Goal: Check status: Check status

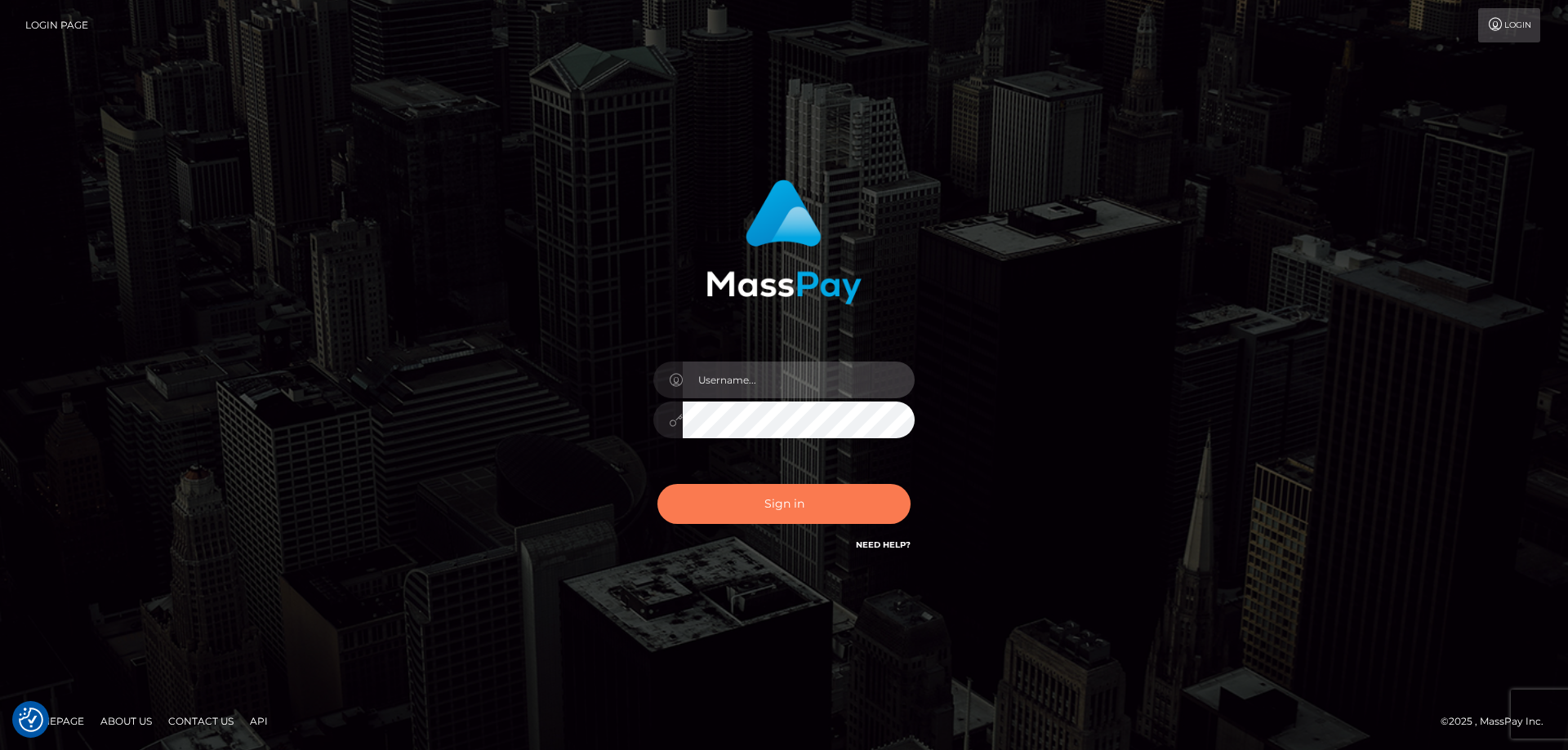
type input "angie.ctfo"
click at [821, 506] on button "Sign in" at bounding box center [784, 504] width 253 height 40
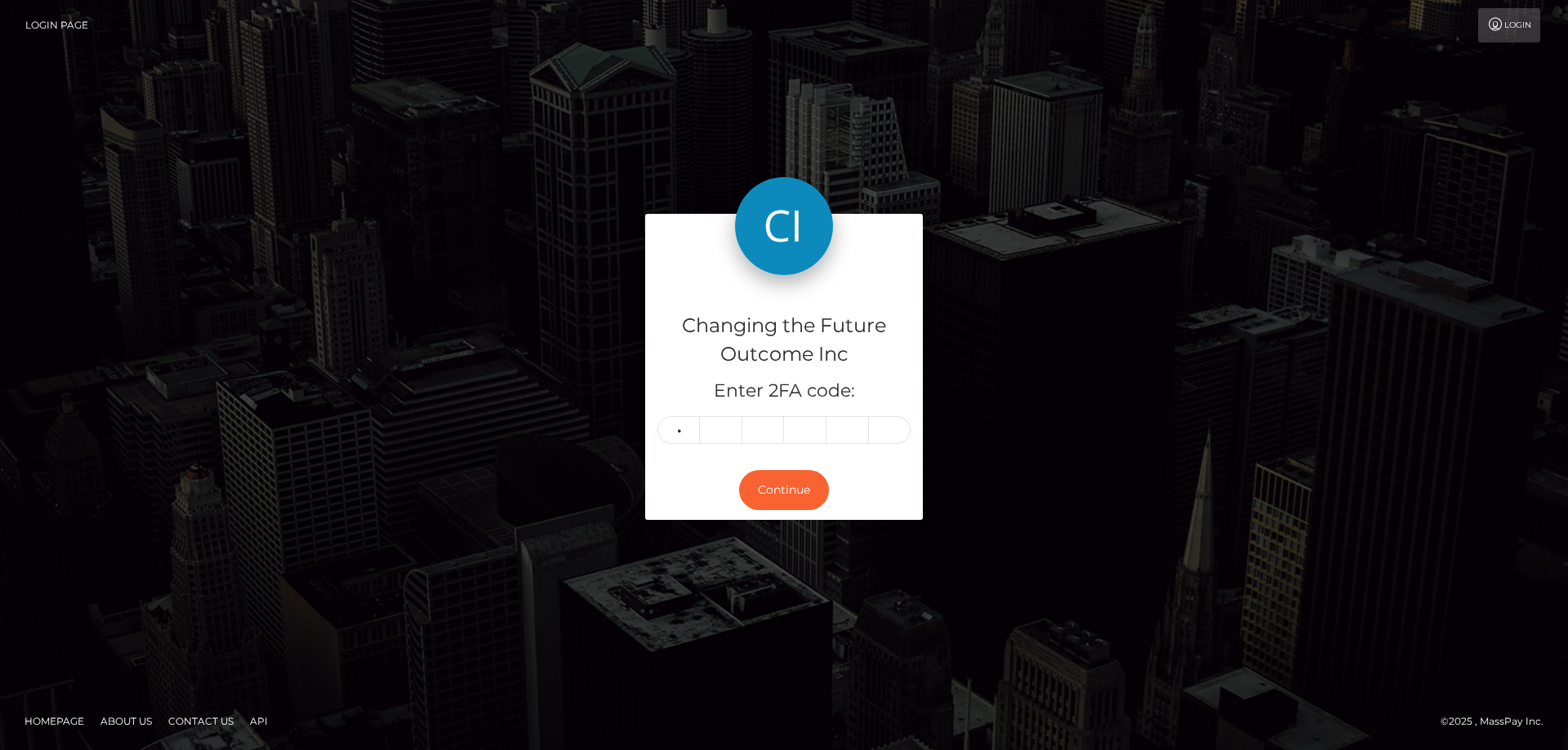
type input "1"
type input "4"
type input "3"
type input "4"
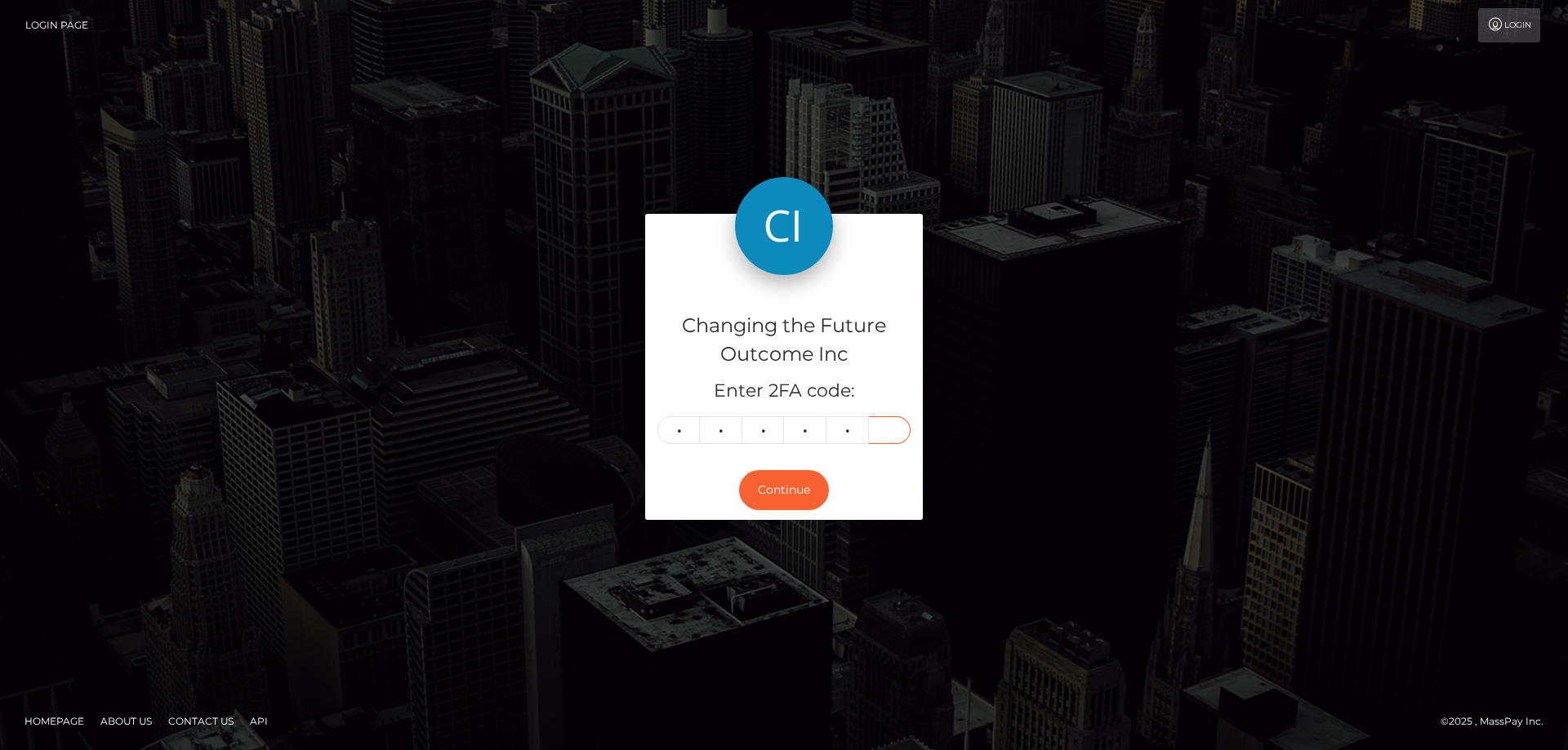
type input "5"
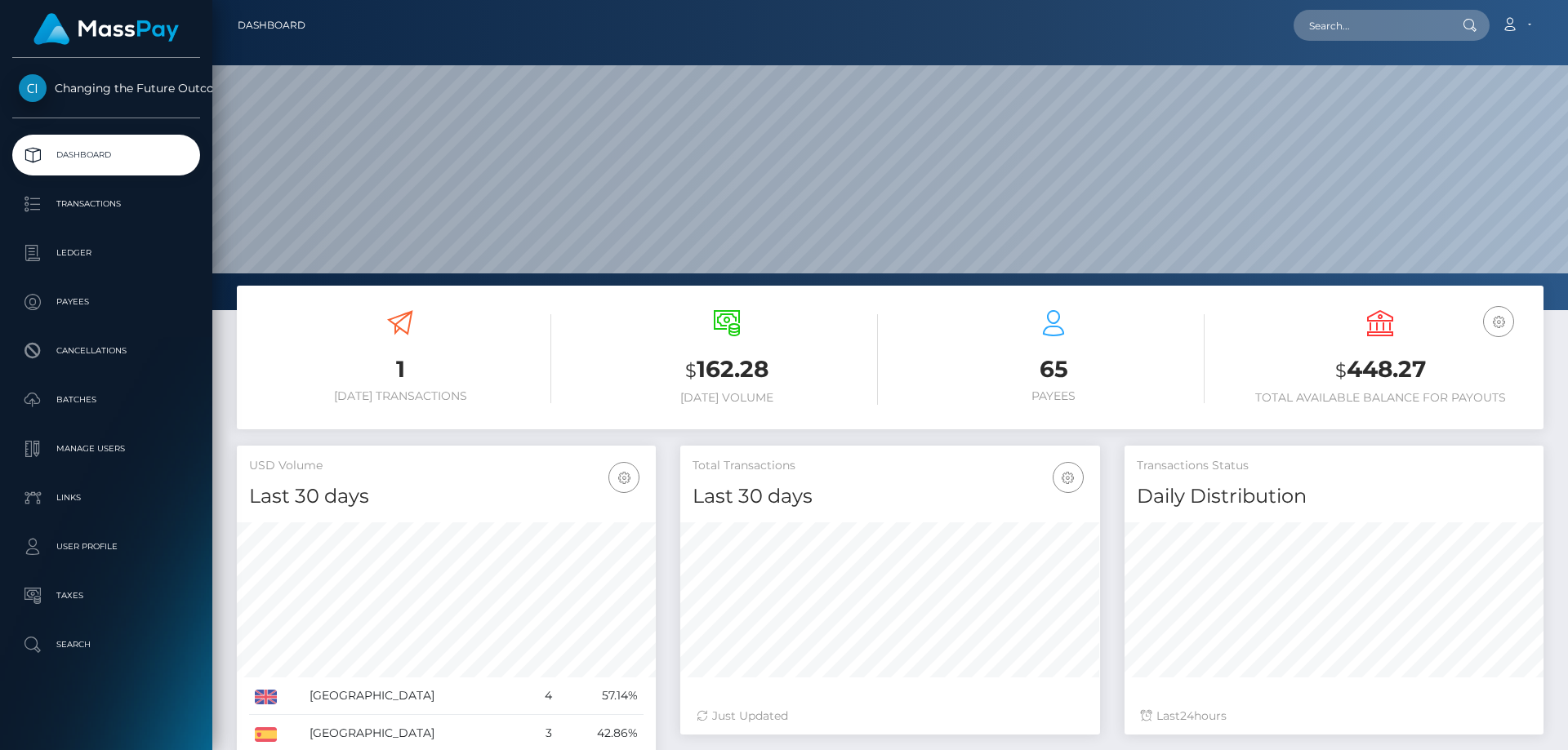
scroll to position [290, 420]
click at [79, 252] on p "Ledger" at bounding box center [106, 253] width 175 height 25
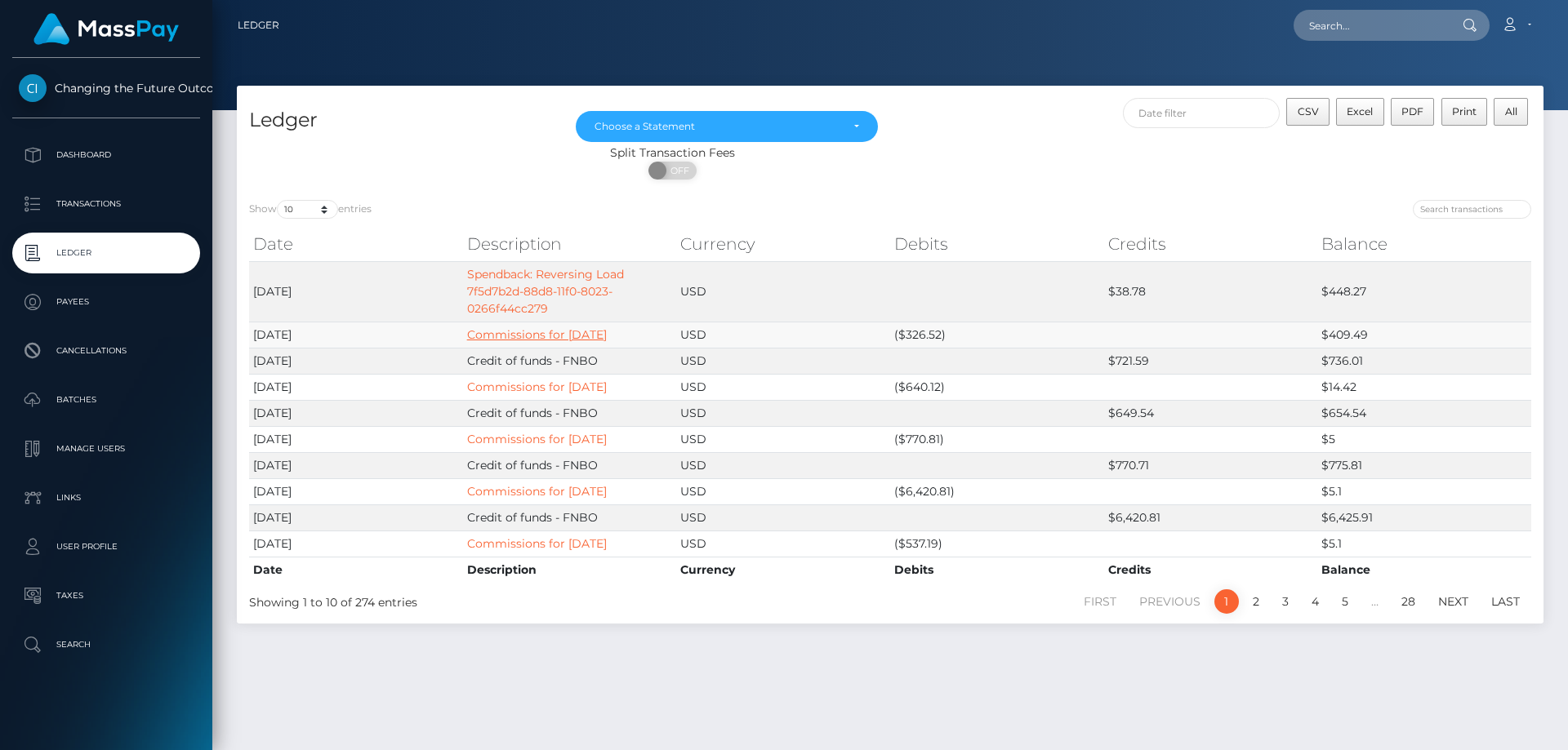
click at [606, 333] on link "Commissions for 2025-08-26" at bounding box center [537, 334] width 140 height 15
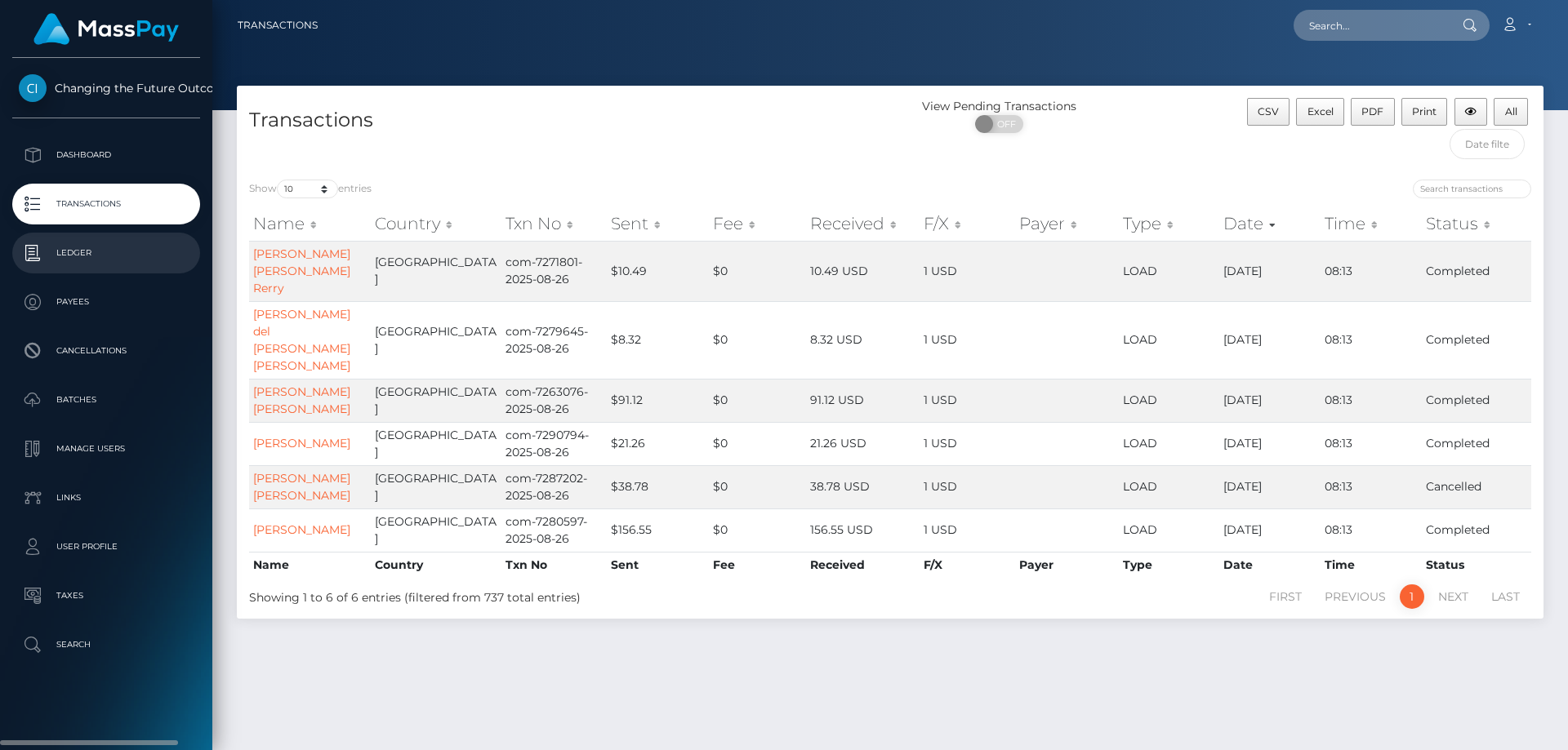
drag, startPoint x: 70, startPoint y: 250, endPoint x: 79, endPoint y: 250, distance: 9.0
click at [70, 250] on p "Ledger" at bounding box center [106, 253] width 175 height 25
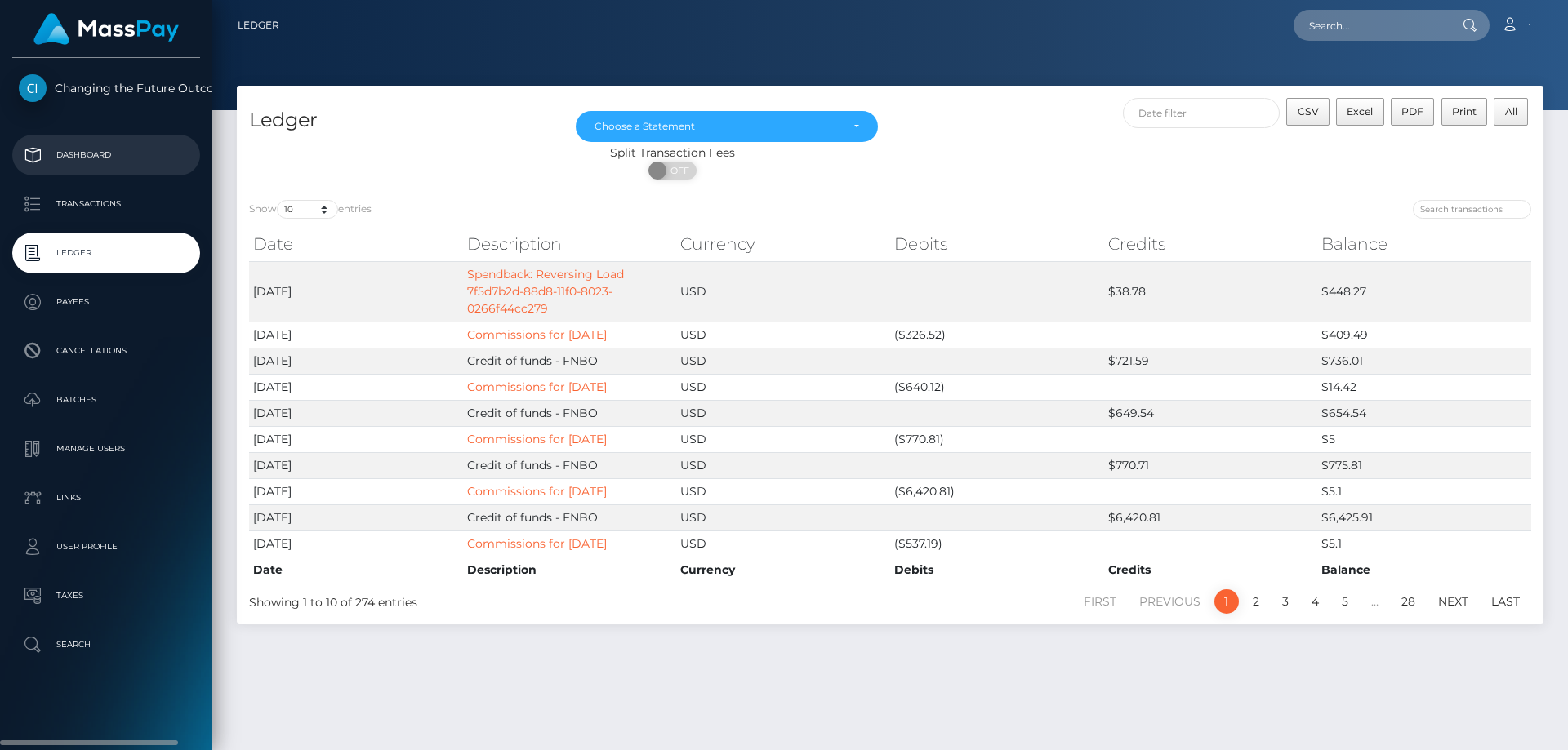
click at [79, 153] on p "Dashboard" at bounding box center [106, 155] width 175 height 25
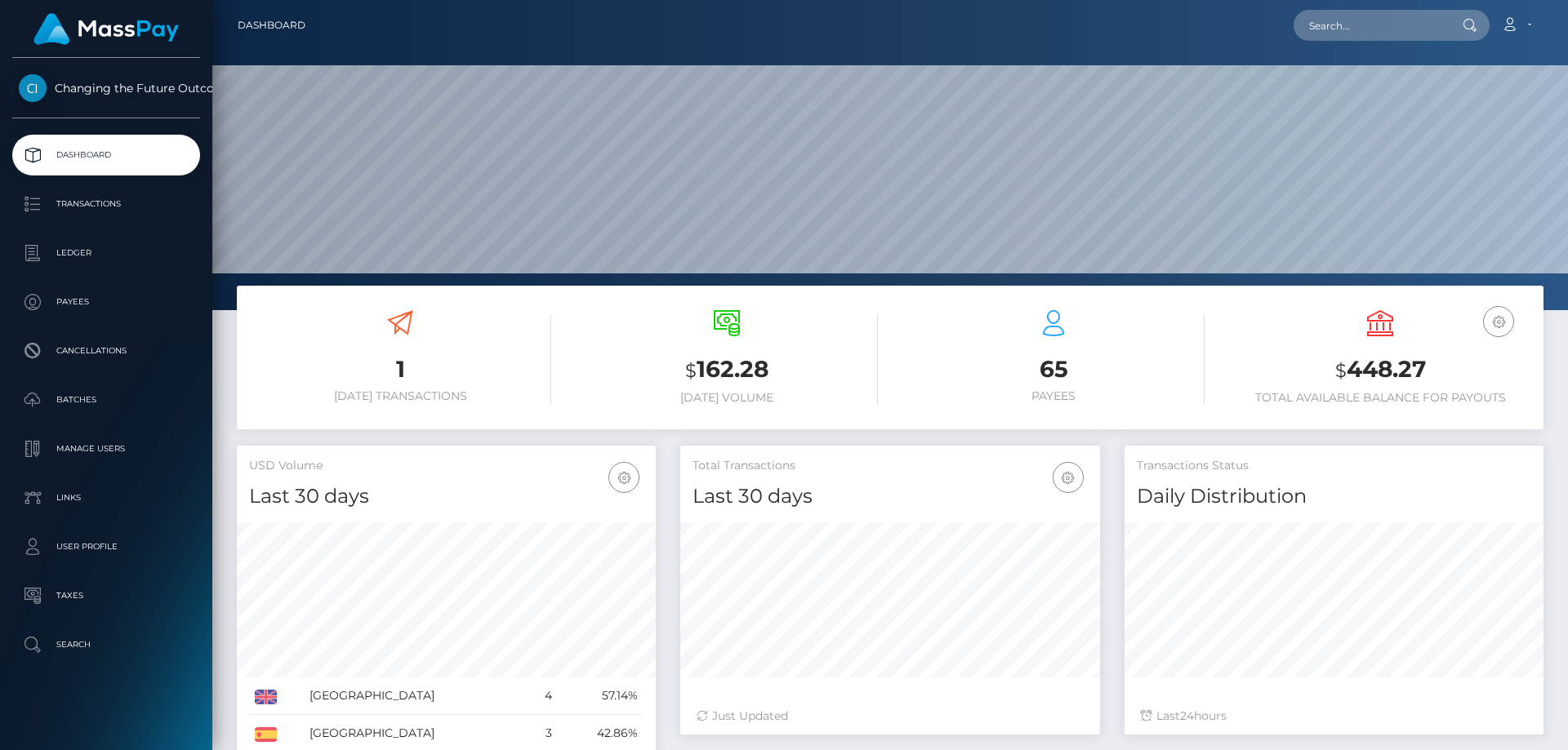
scroll to position [290, 420]
